Goal: Task Accomplishment & Management: Manage account settings

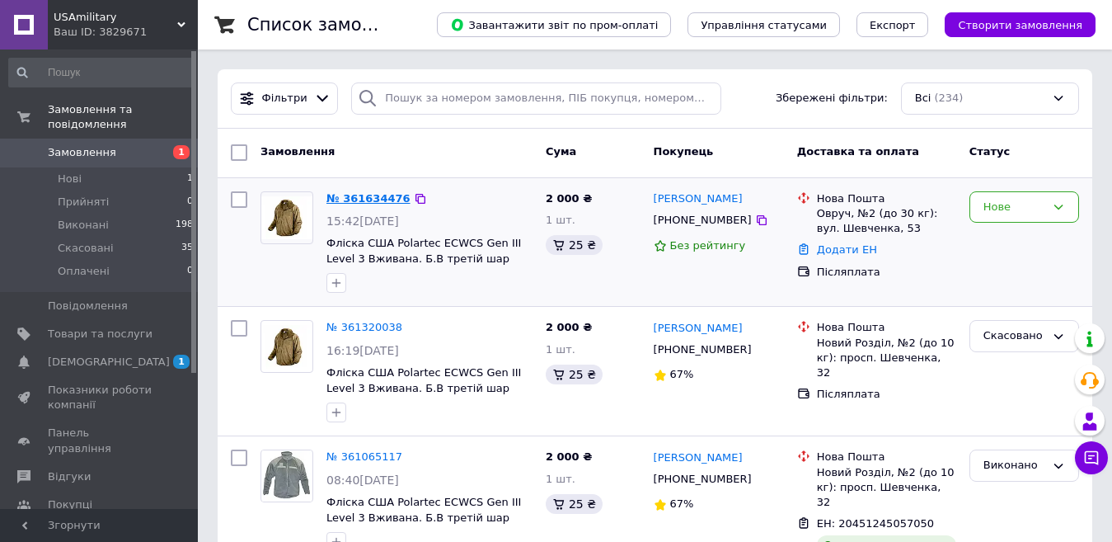
click at [363, 197] on link "№ 361634476" at bounding box center [368, 198] width 84 height 12
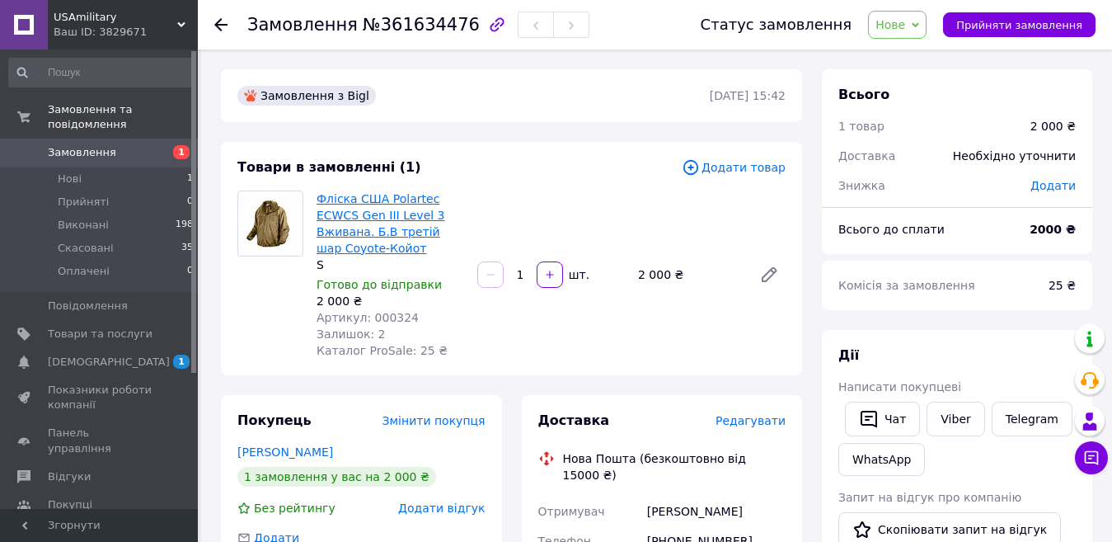
click at [369, 214] on link "Фліска США Polartec ECWCS Gen III Level 3 Вживана. Б.В третій шар Coyote-Койот" at bounding box center [381, 223] width 129 height 63
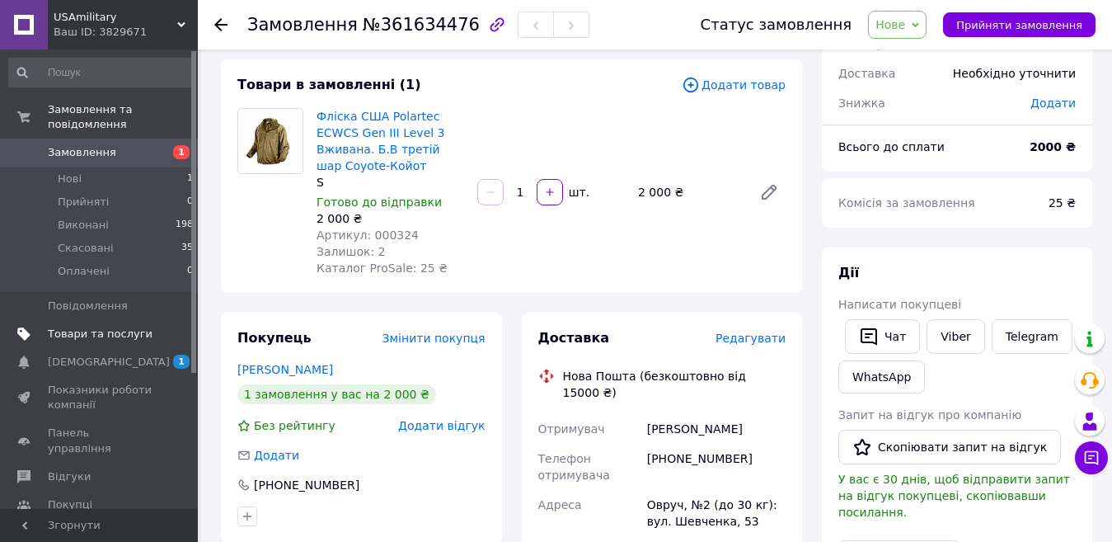
click at [88, 326] on span "Товари та послуги" at bounding box center [100, 333] width 105 height 15
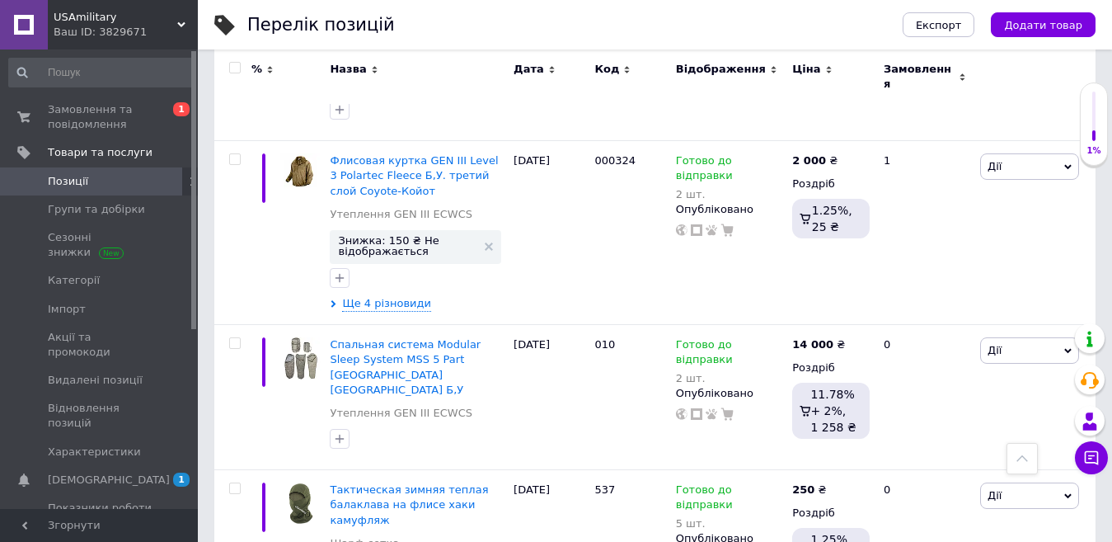
scroll to position [824, 0]
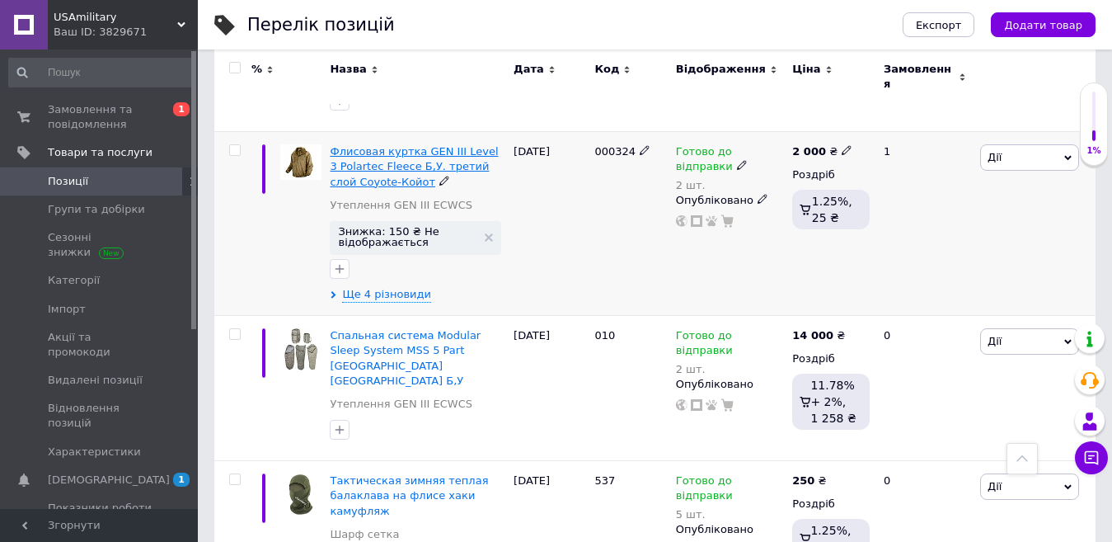
click at [406, 145] on span "Флисовая куртка GEN III Level 3 Polartec Fleece Б,У. третий слой Coyote-Койот" at bounding box center [414, 166] width 168 height 42
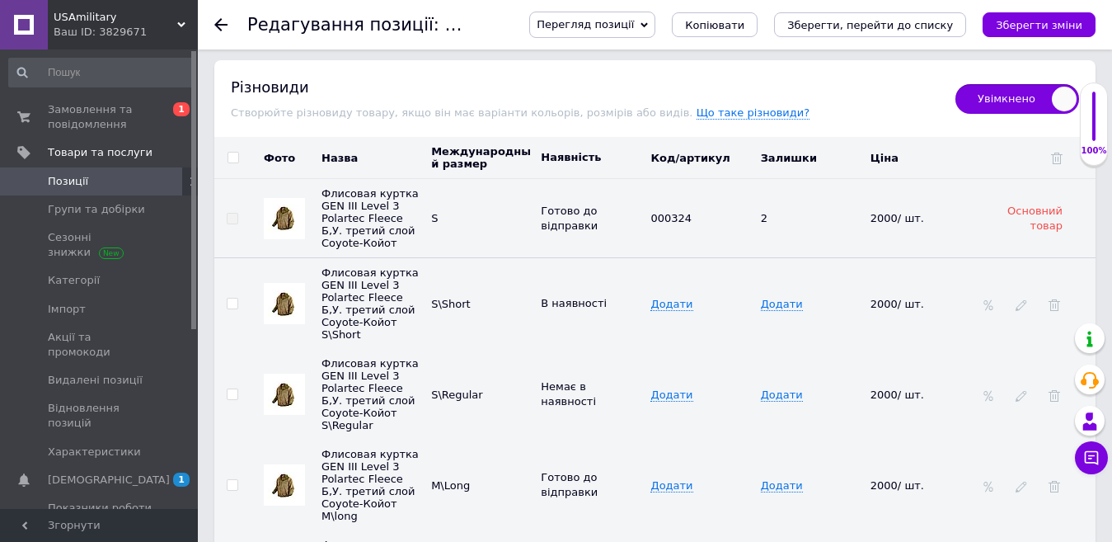
scroll to position [1979, 0]
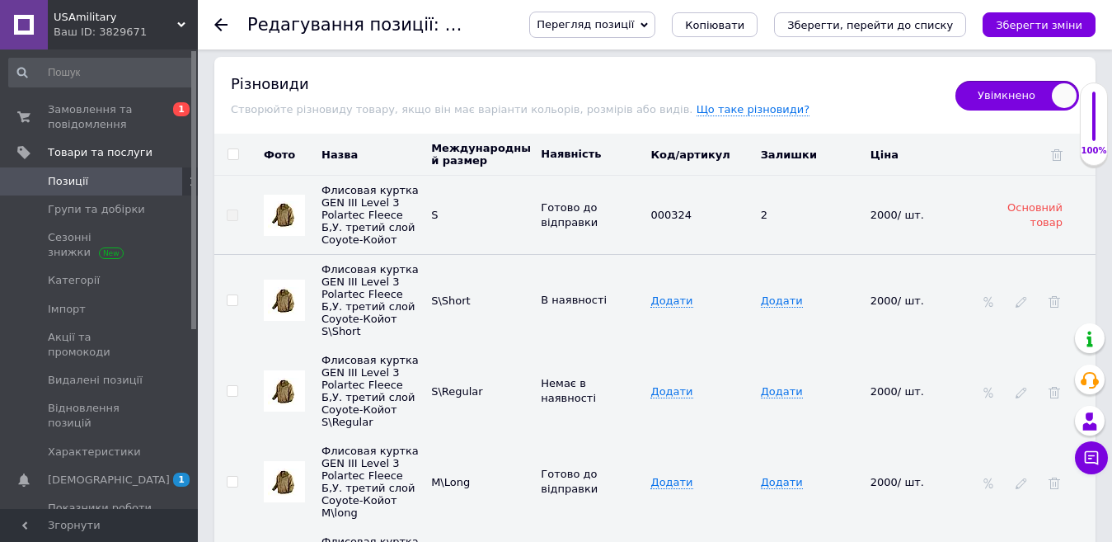
click at [966, 84] on span "Увімкнено" at bounding box center [1017, 96] width 124 height 30
click at [955, 81] on input "Увімкнено" at bounding box center [950, 75] width 11 height 11
checkbox input "false"
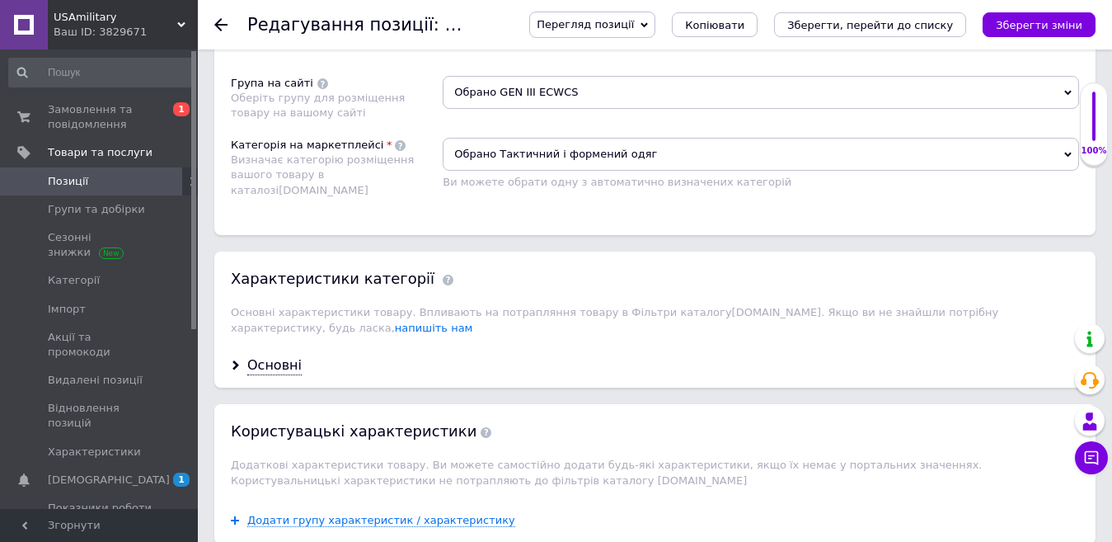
scroll to position [1140, 0]
click at [278, 357] on div "Основні" at bounding box center [274, 366] width 54 height 19
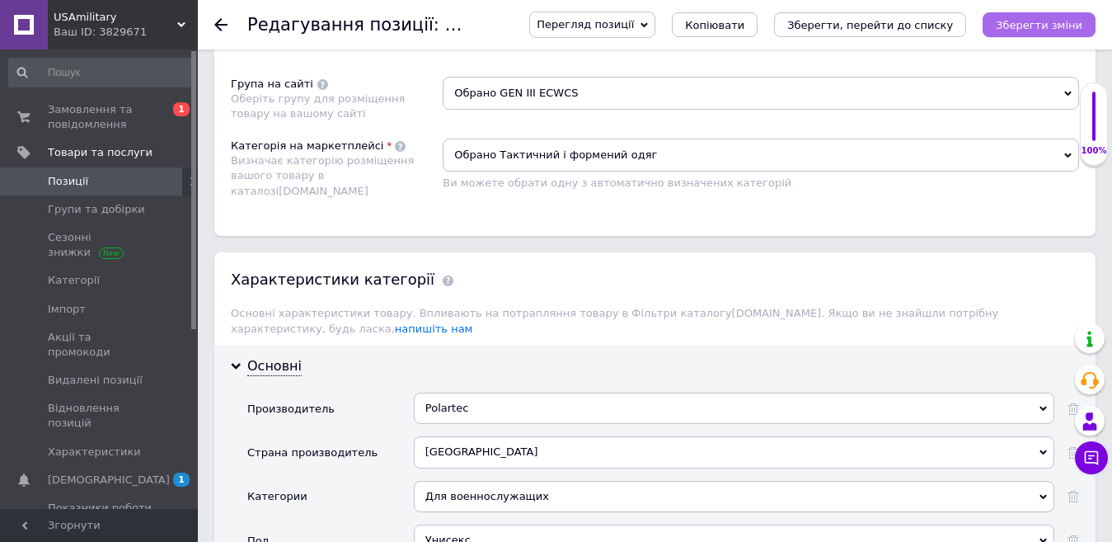
click at [1024, 25] on icon "Зберегти зміни" at bounding box center [1039, 25] width 87 height 12
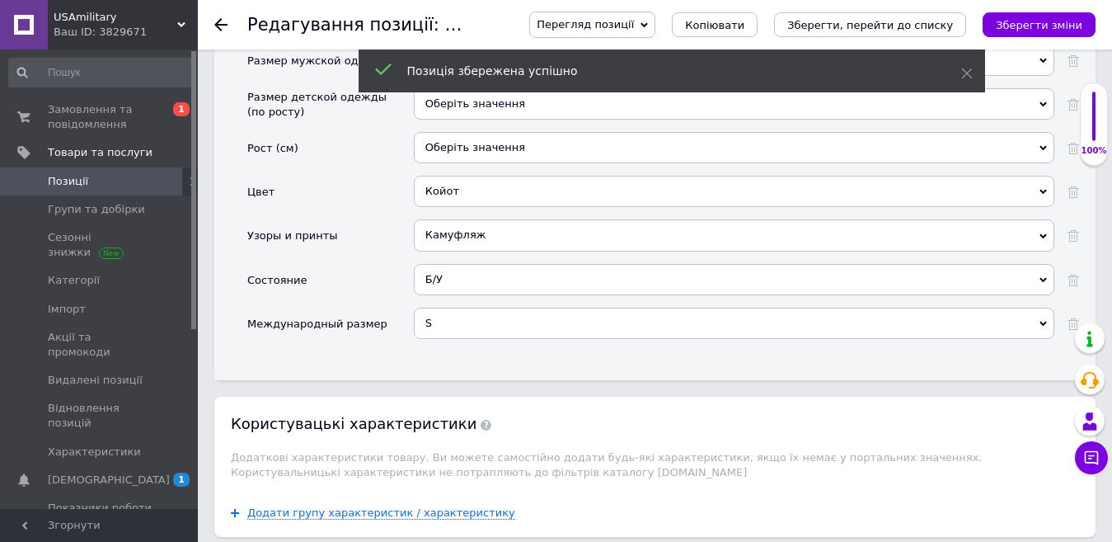
scroll to position [1800, 0]
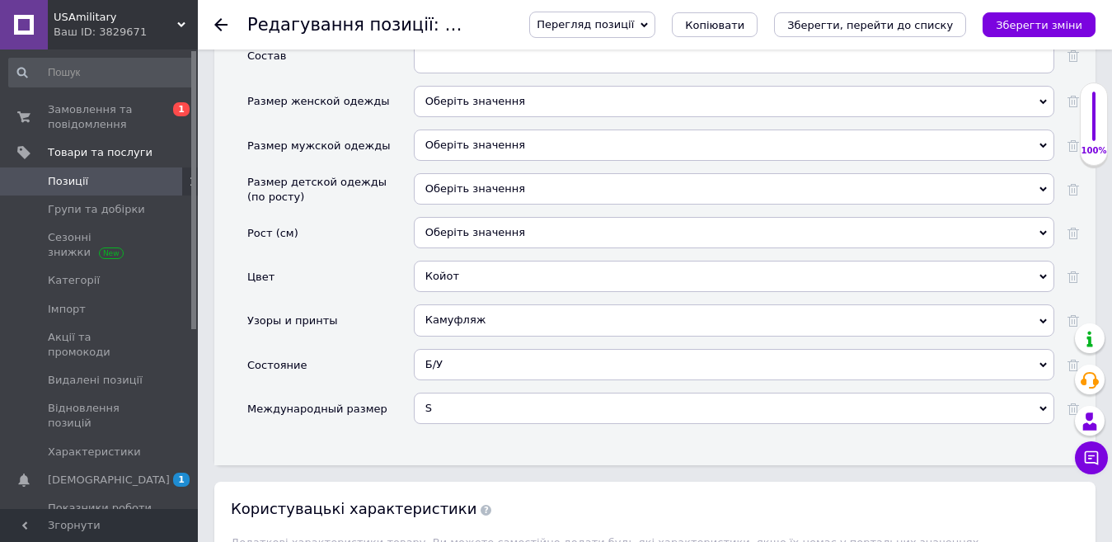
click at [1040, 405] on icon at bounding box center [1043, 408] width 7 height 7
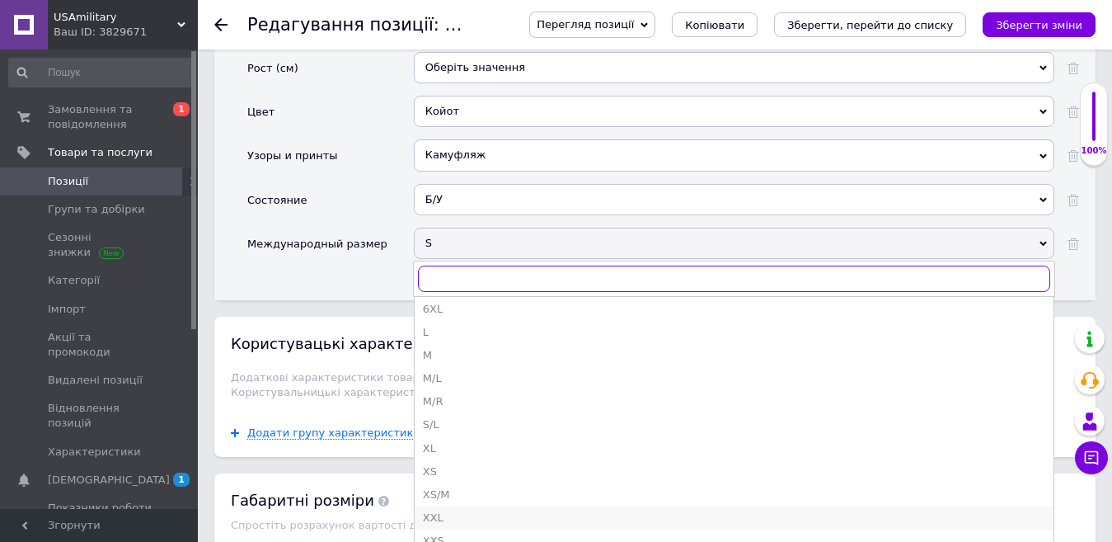
scroll to position [204, 0]
type input "s"
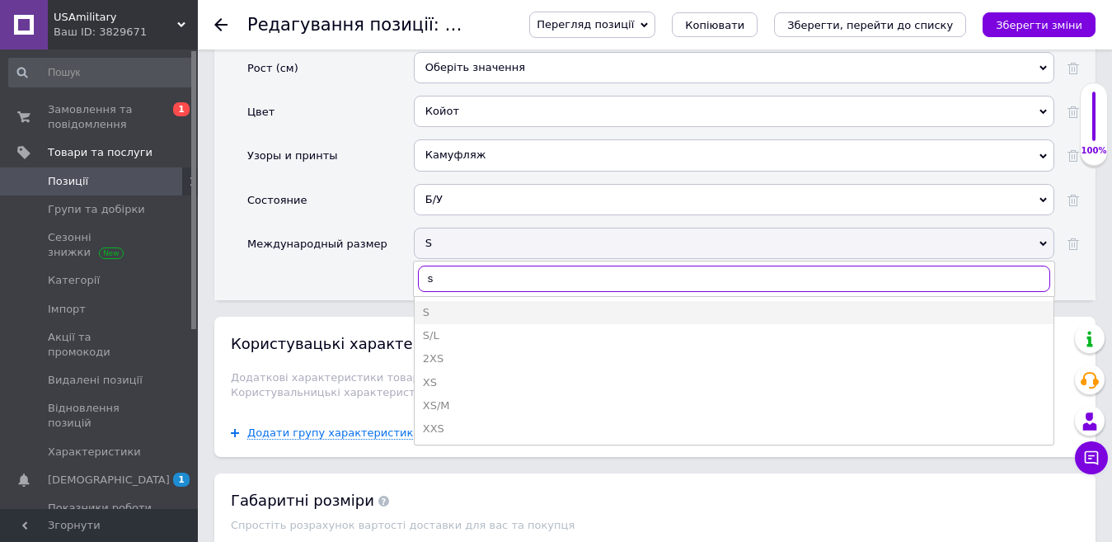
scroll to position [0, 0]
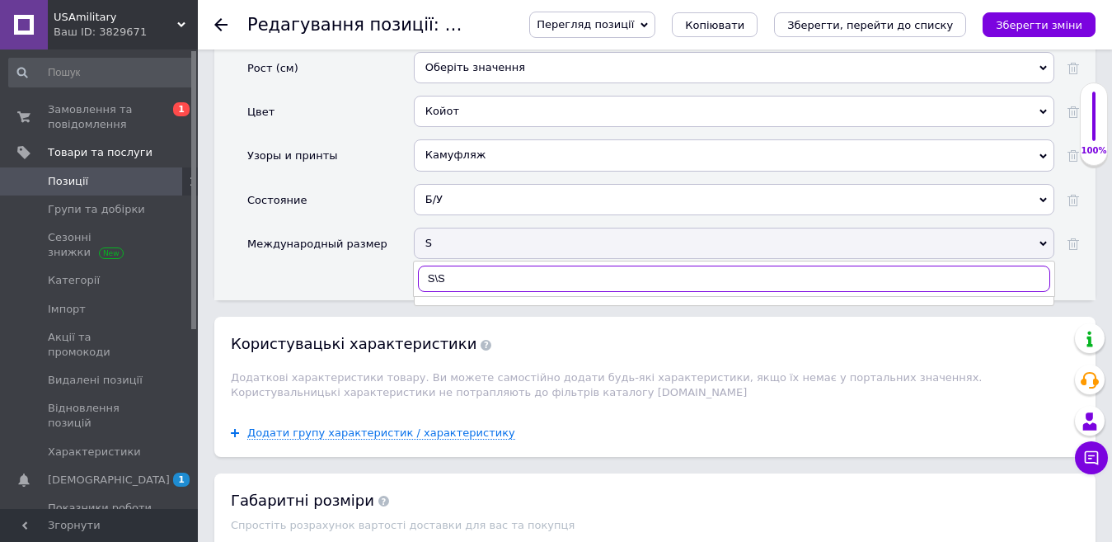
type input "S\S"
click at [1014, 22] on icon "Зберегти зміни" at bounding box center [1039, 25] width 87 height 12
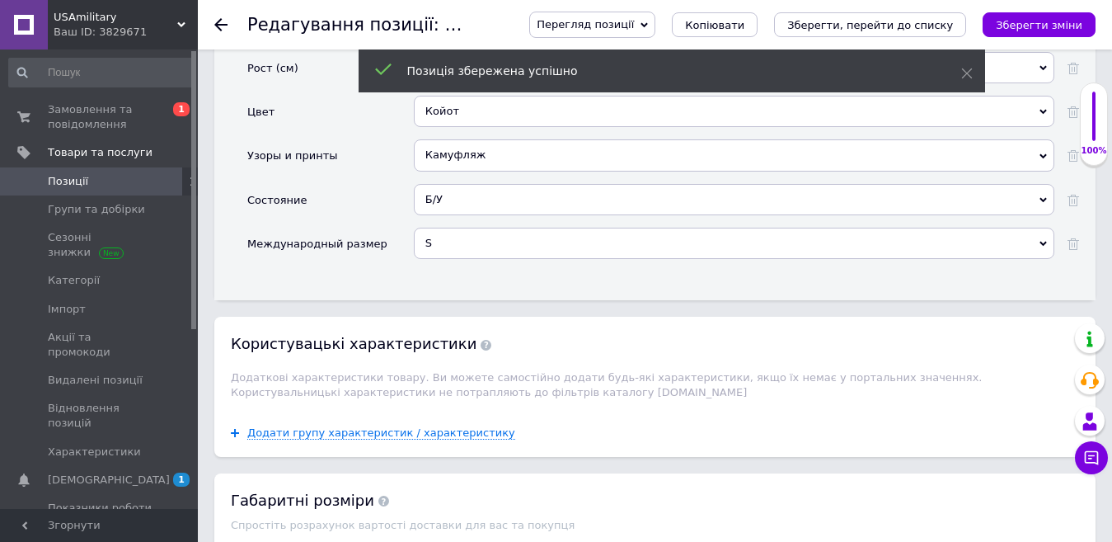
click at [1040, 240] on icon at bounding box center [1043, 243] width 7 height 7
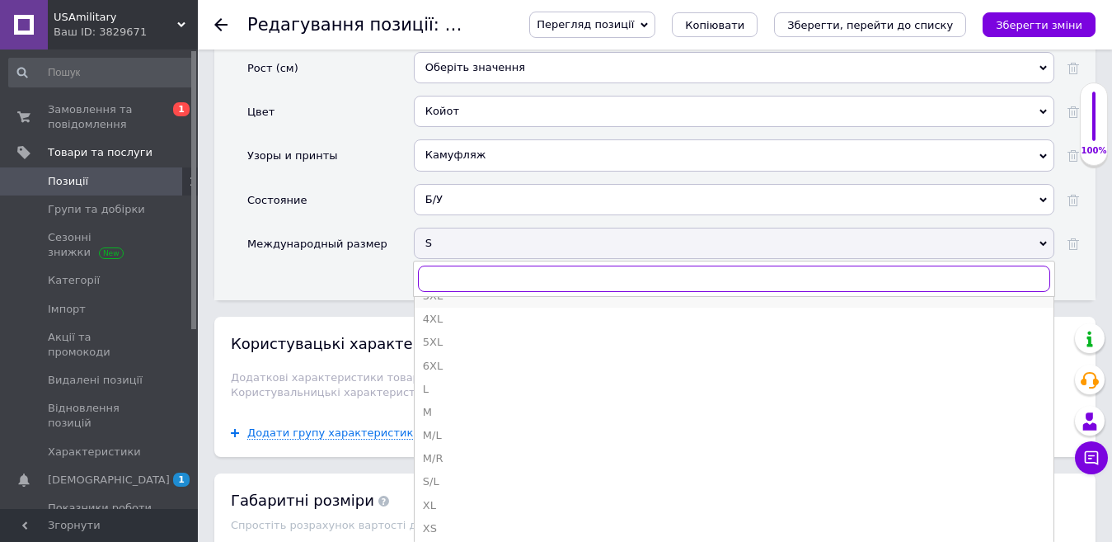
scroll to position [165, 0]
click at [458, 396] on div "M/L" at bounding box center [734, 403] width 622 height 15
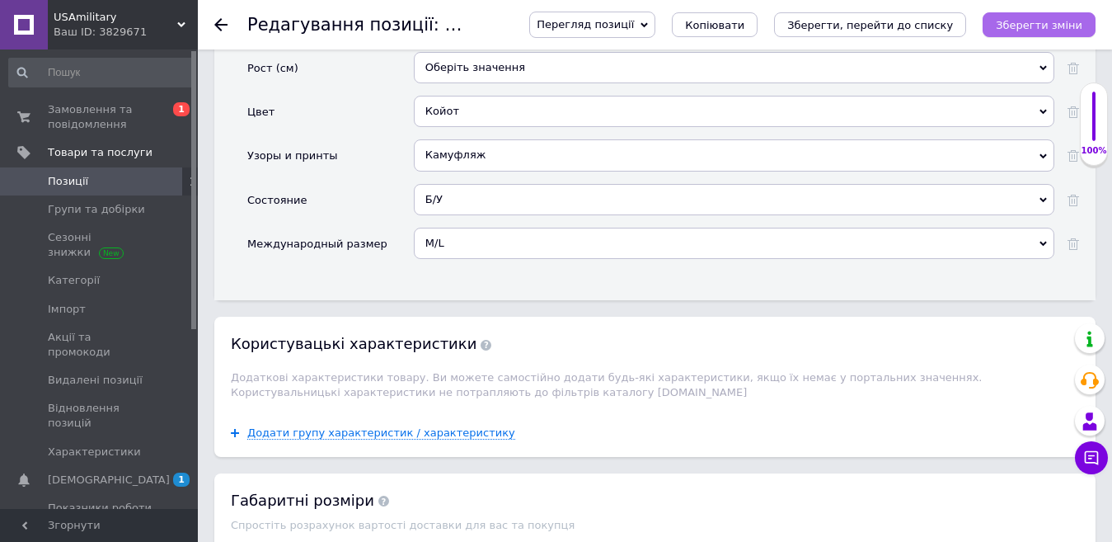
click at [1038, 21] on icon "Зберегти зміни" at bounding box center [1039, 25] width 87 height 12
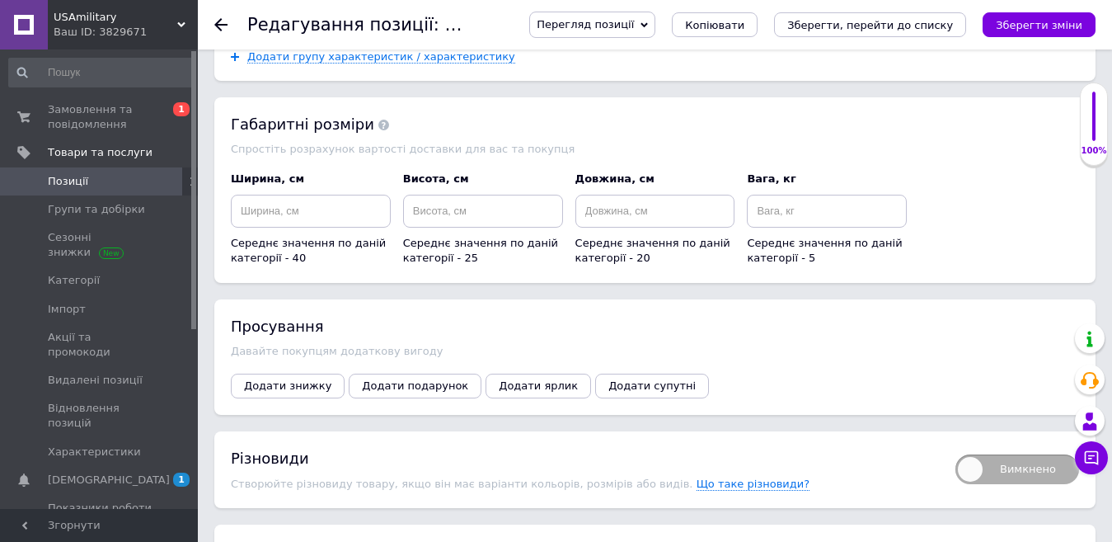
scroll to position [2453, 0]
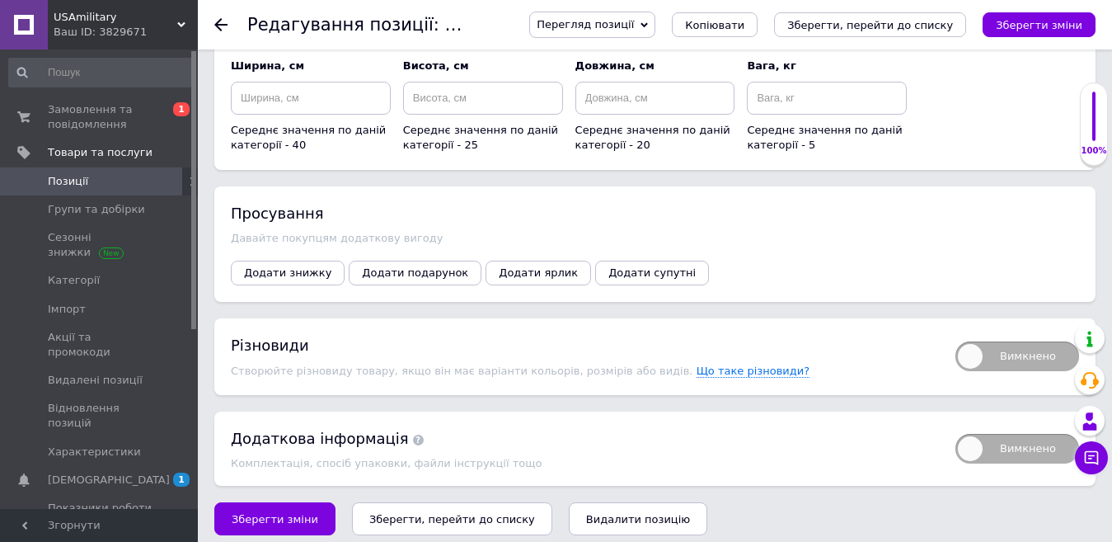
click at [966, 351] on span "Вимкнено" at bounding box center [1017, 356] width 124 height 30
click at [955, 341] on input "Вимкнено" at bounding box center [950, 336] width 11 height 11
checkbox input "true"
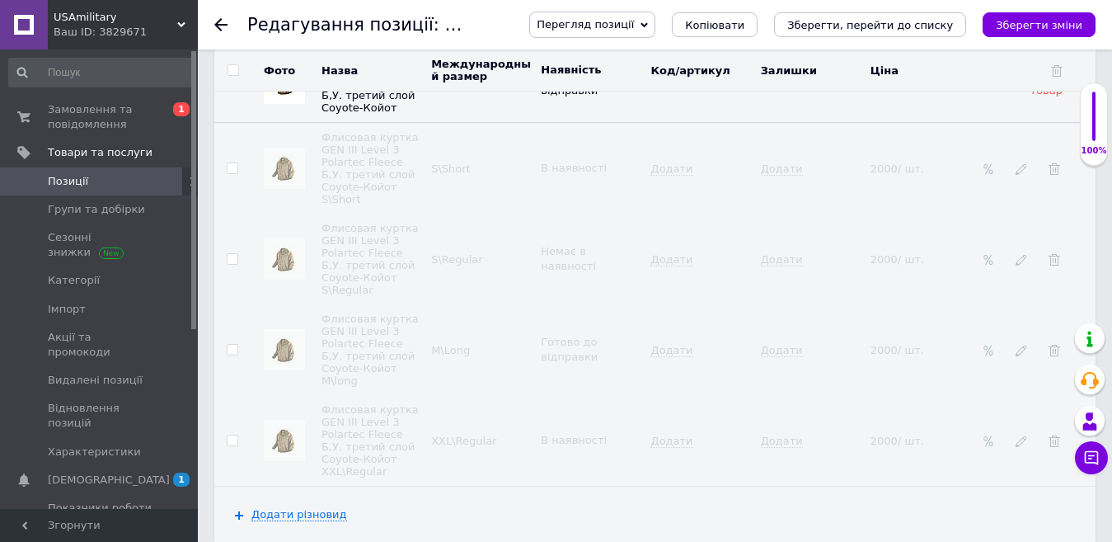
scroll to position [2824, 0]
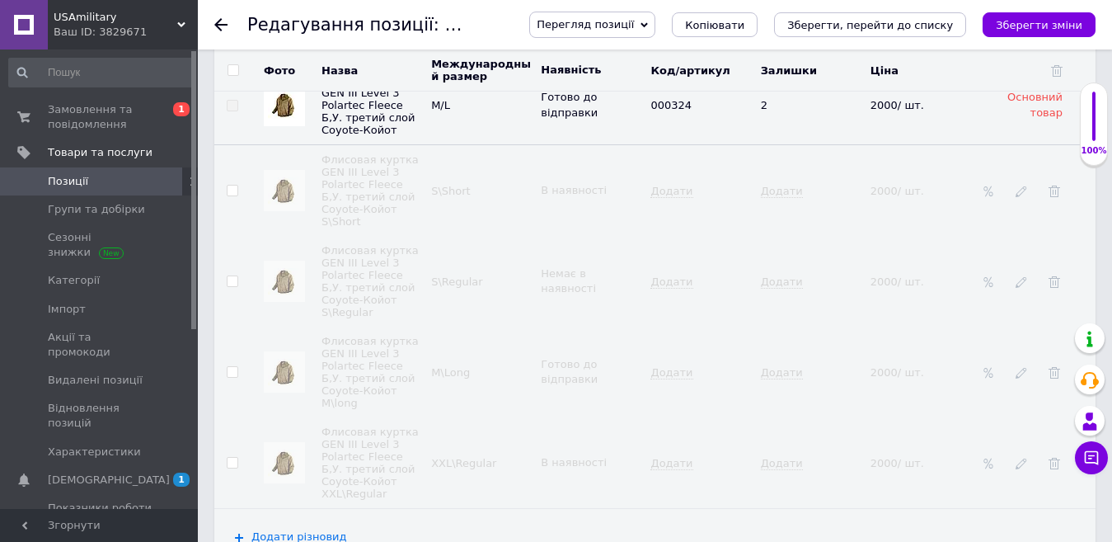
click at [232, 190] on input "checkbox" at bounding box center [232, 190] width 11 height 11
checkbox input "true"
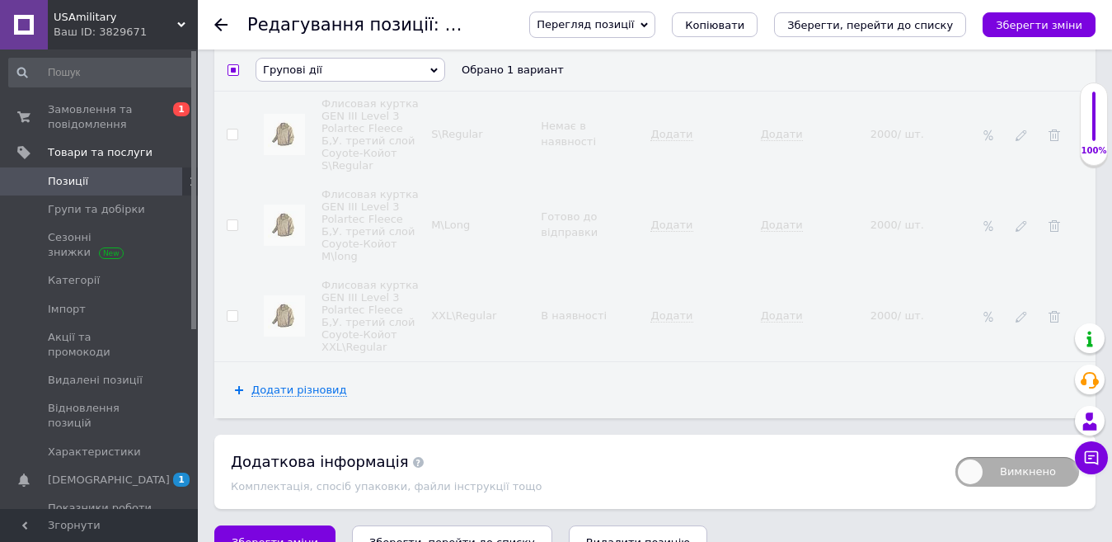
scroll to position [2987, 0]
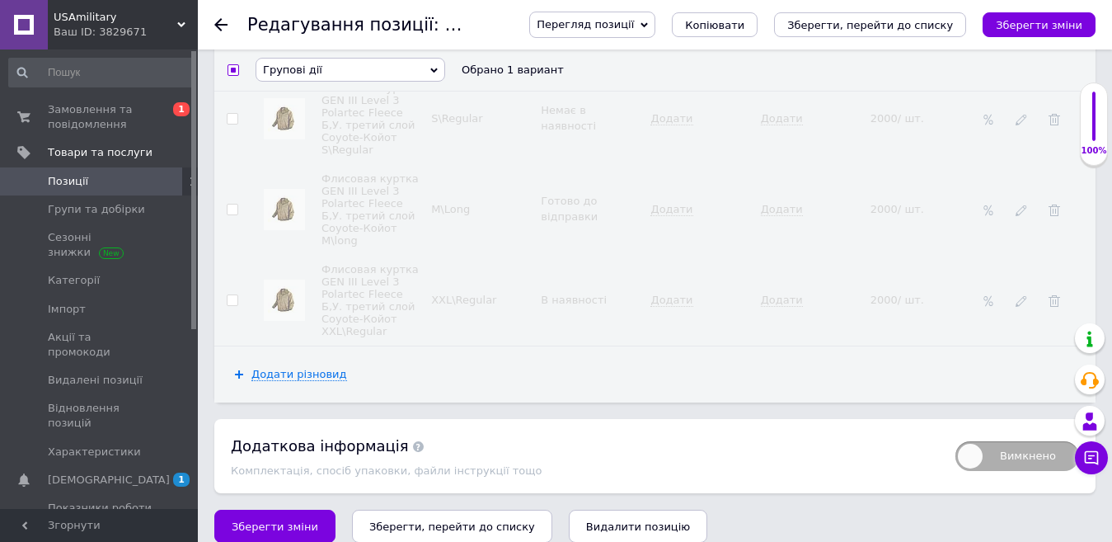
click at [232, 204] on input "checkbox" at bounding box center [232, 209] width 11 height 11
checkbox input "true"
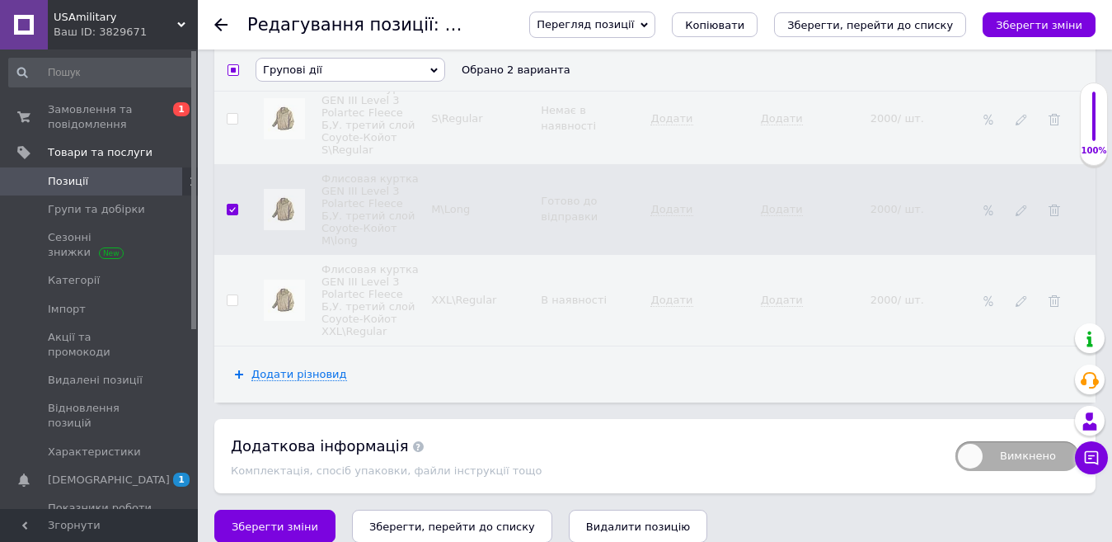
click at [434, 65] on span "Групові дії" at bounding box center [351, 70] width 190 height 24
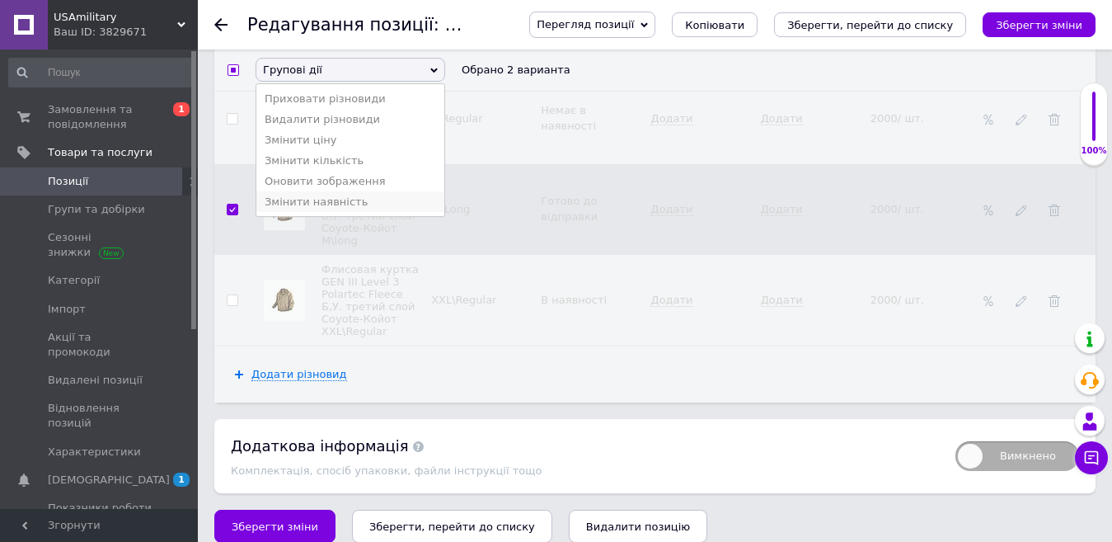
click at [397, 212] on li "Змінити наявність" at bounding box center [350, 201] width 188 height 21
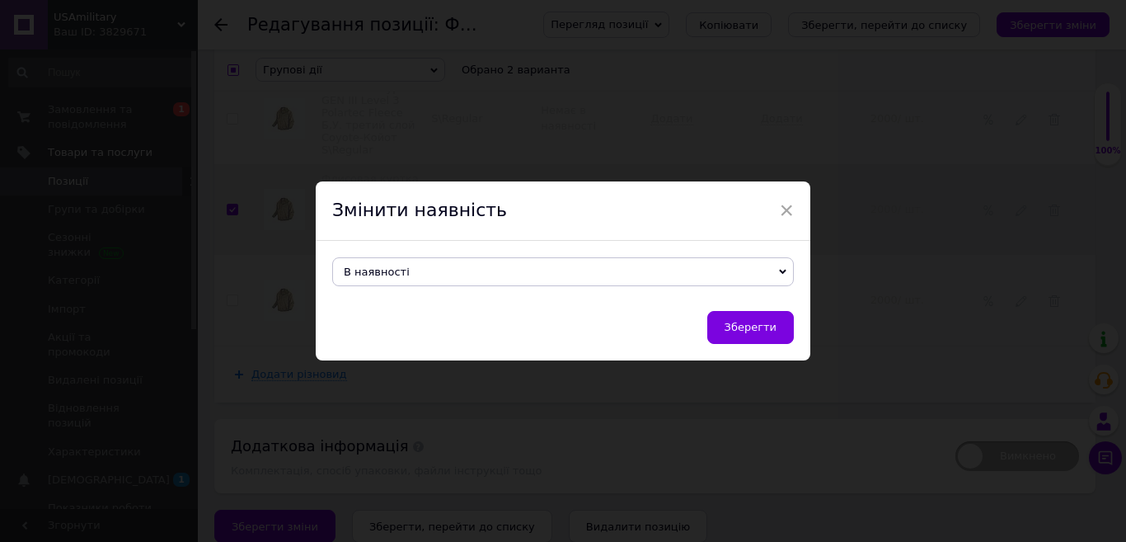
click at [782, 272] on icon at bounding box center [782, 272] width 7 height 5
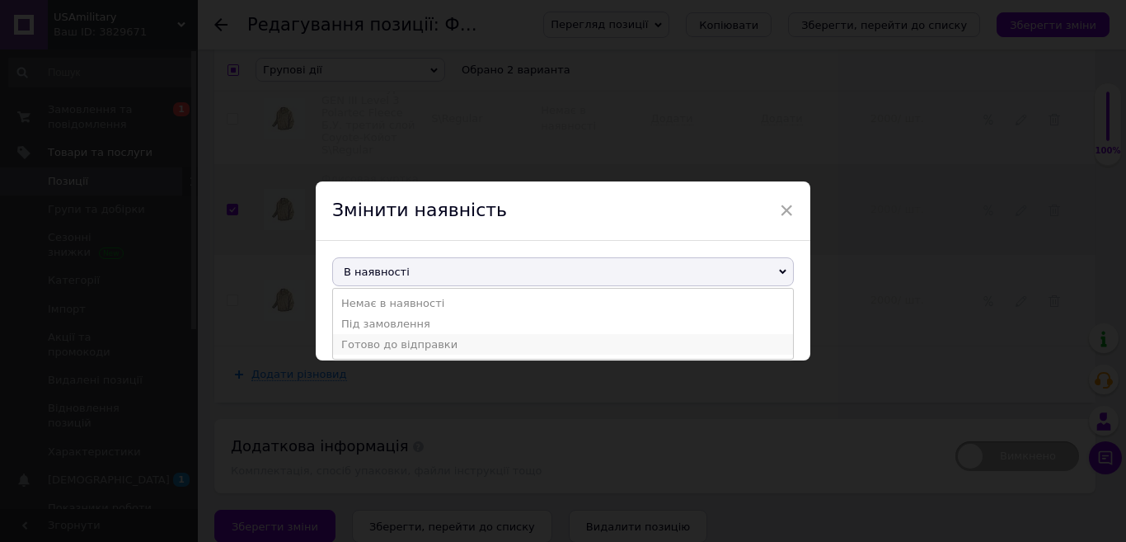
click at [533, 349] on li "Готово до відправки" at bounding box center [563, 344] width 460 height 21
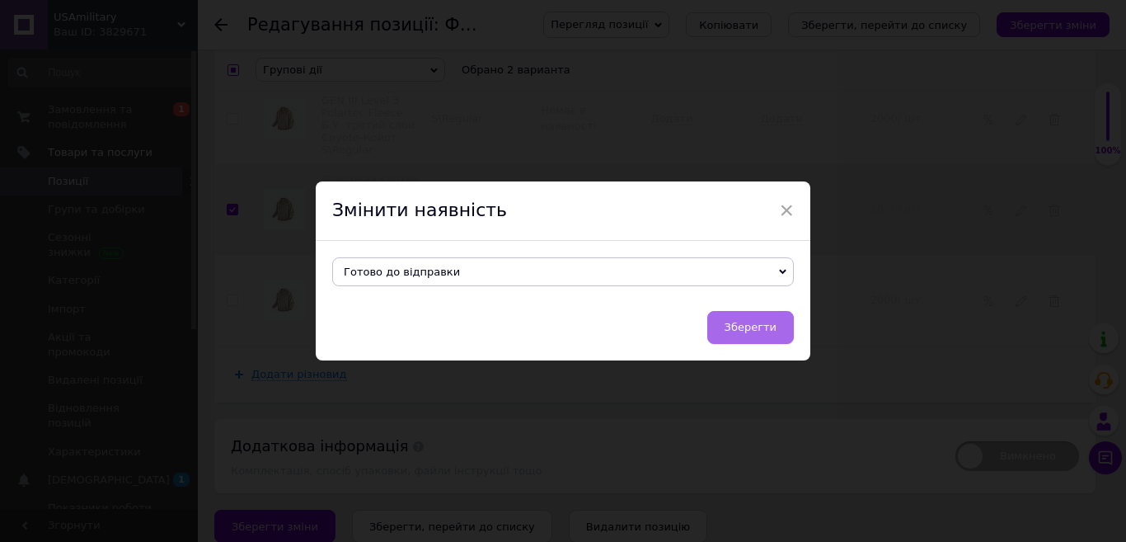
click at [761, 325] on span "Зберегти" at bounding box center [751, 327] width 52 height 12
checkbox input "false"
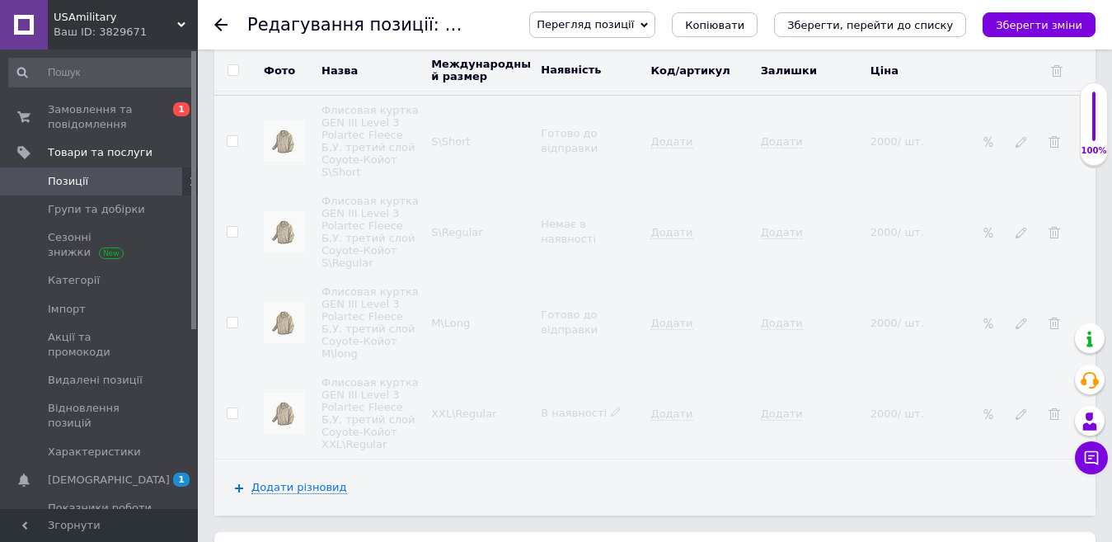
scroll to position [2822, 0]
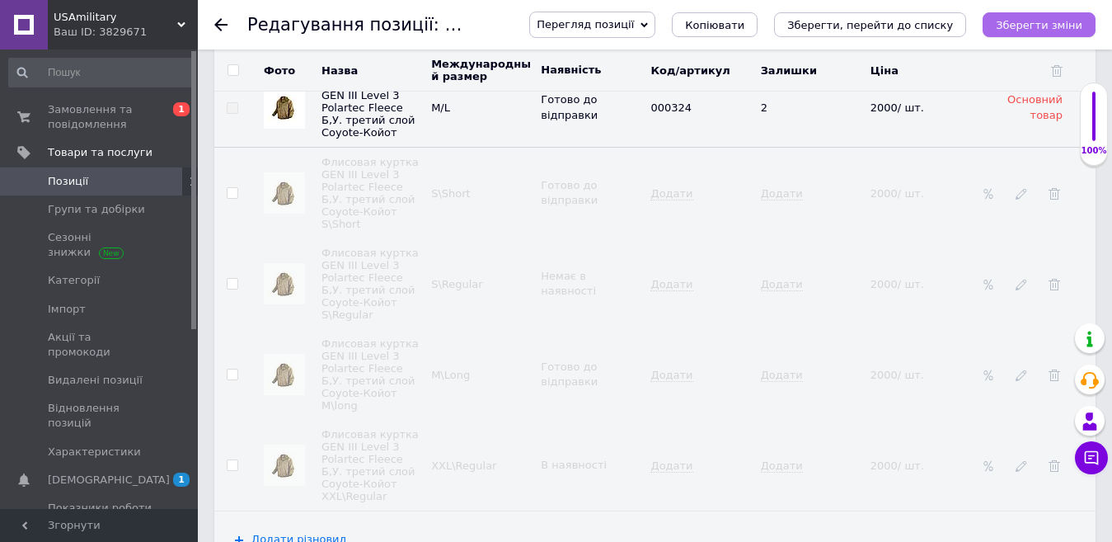
click at [1057, 26] on icon "Зберегти зміни" at bounding box center [1039, 25] width 87 height 12
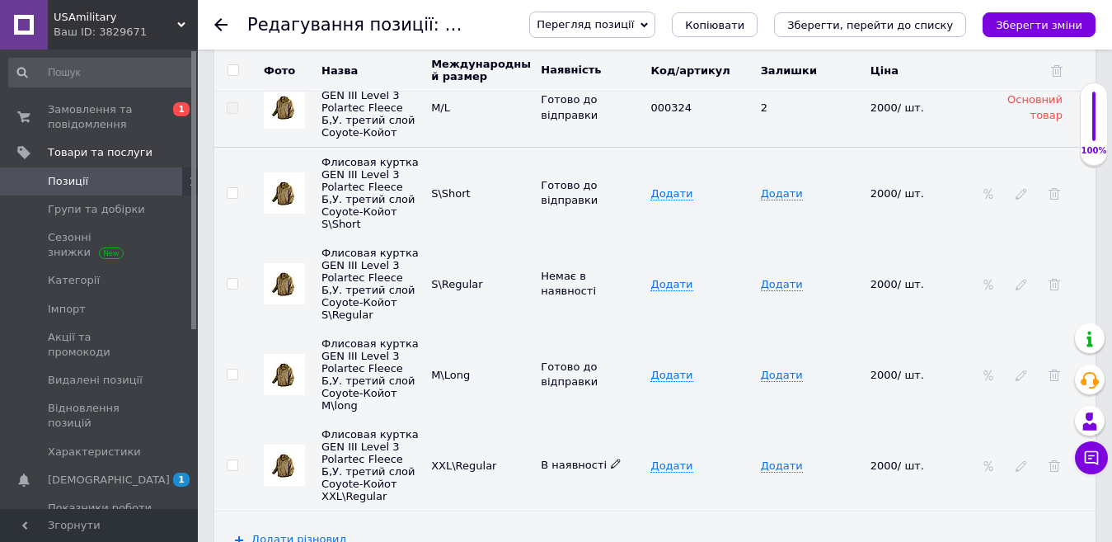
click at [611, 458] on icon at bounding box center [616, 463] width 10 height 10
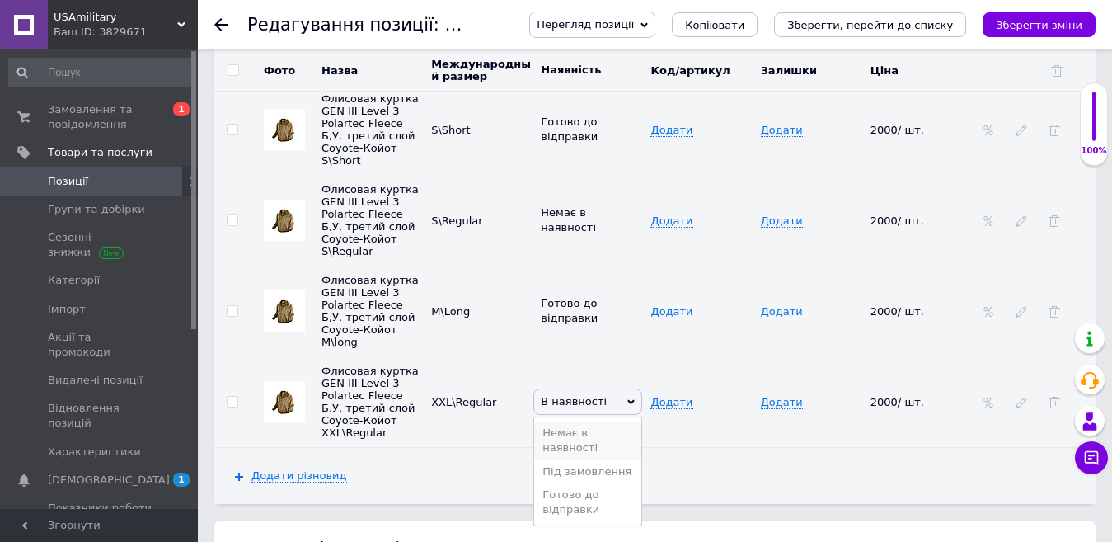
scroll to position [2904, 0]
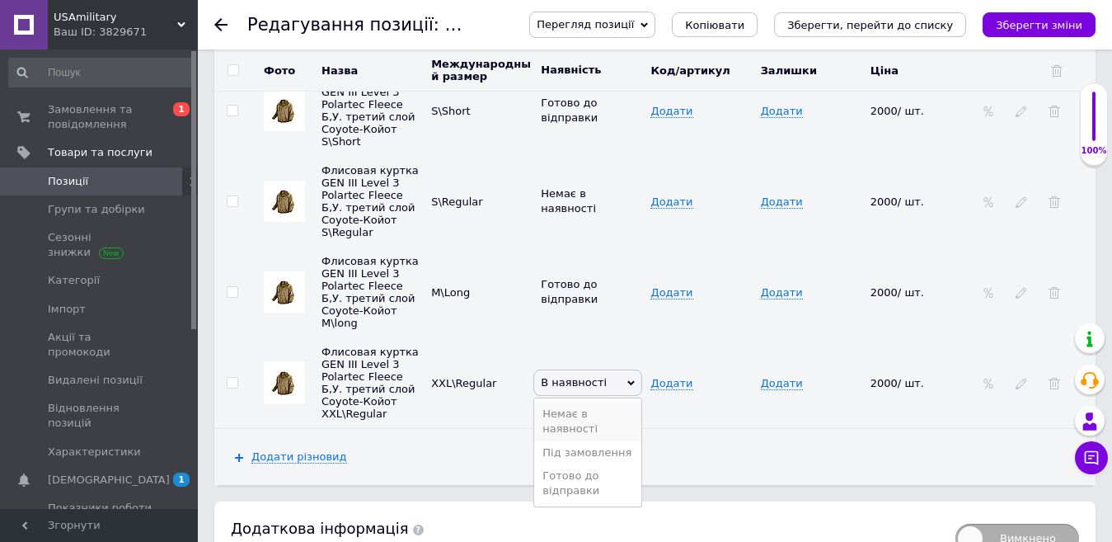
click at [596, 402] on li "Немає в наявності" at bounding box center [587, 421] width 107 height 38
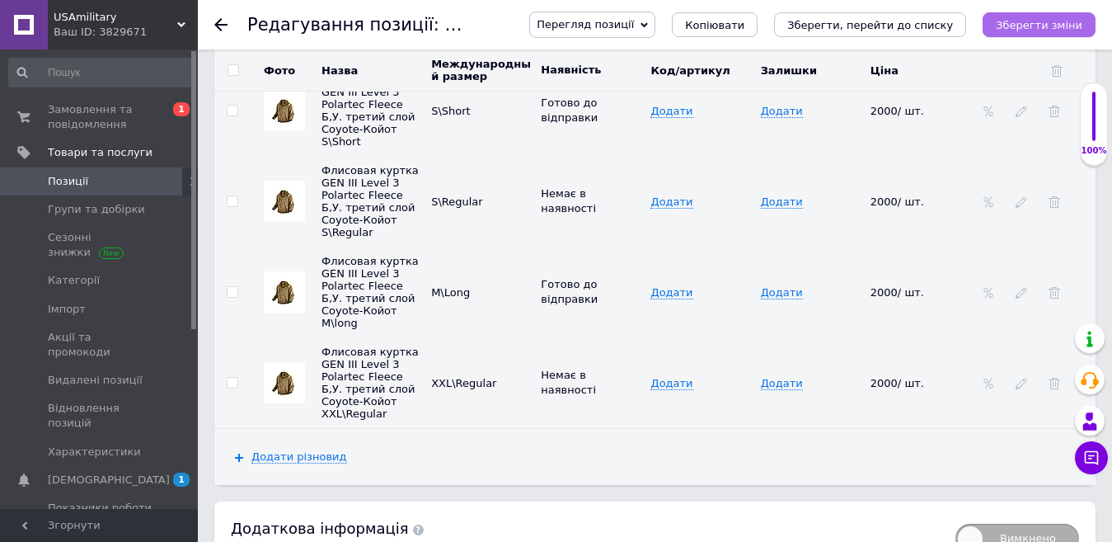
click at [1042, 21] on icon "Зберегти зміни" at bounding box center [1039, 25] width 87 height 12
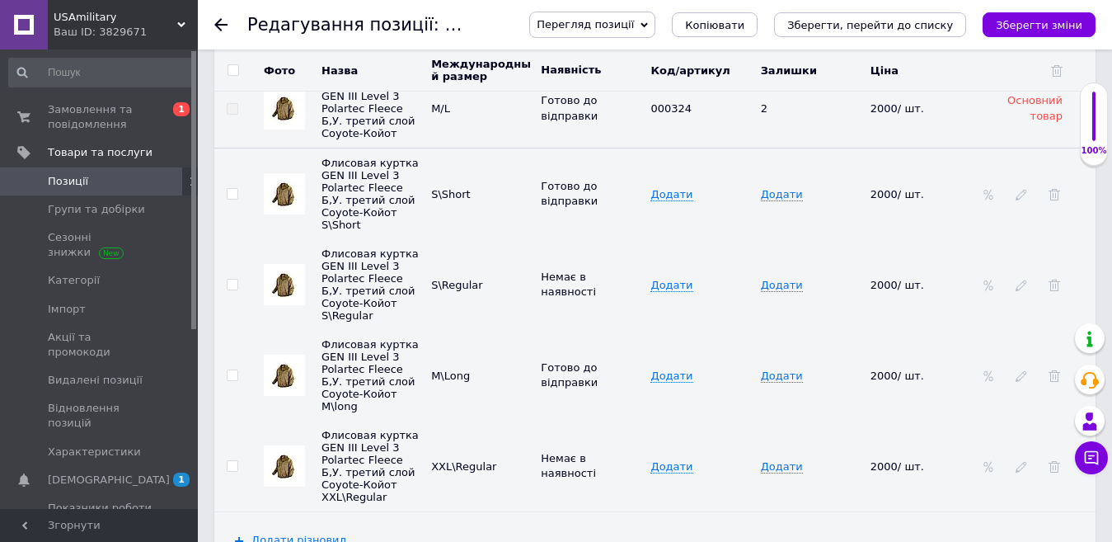
scroll to position [2740, 0]
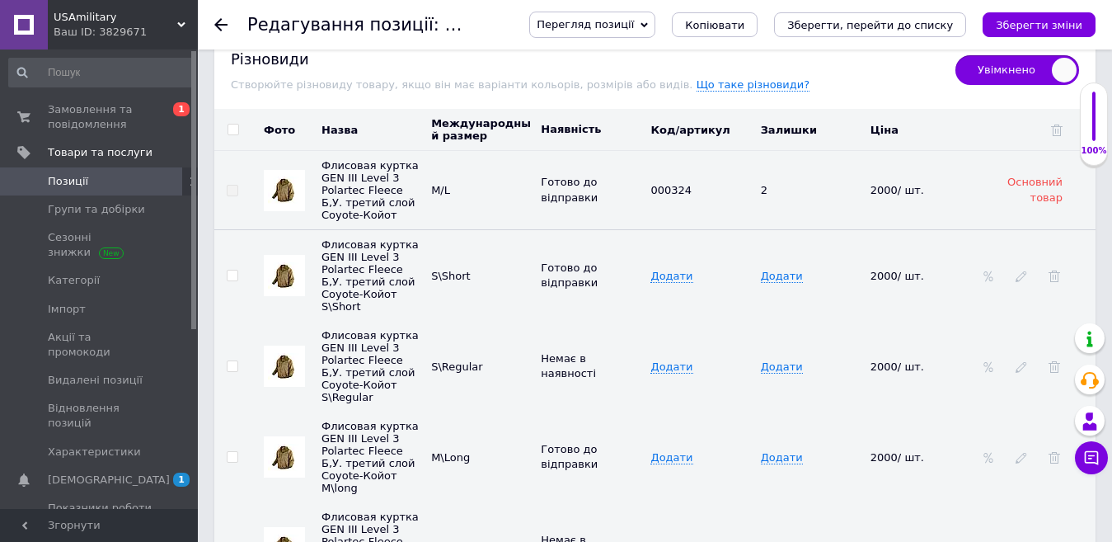
click at [655, 26] on span "Перегляд позиції" at bounding box center [592, 25] width 126 height 26
click at [640, 77] on li "Зберегти та переглянути на маркетплейсі" at bounding box center [659, 79] width 258 height 23
